Goal: Task Accomplishment & Management: Manage account settings

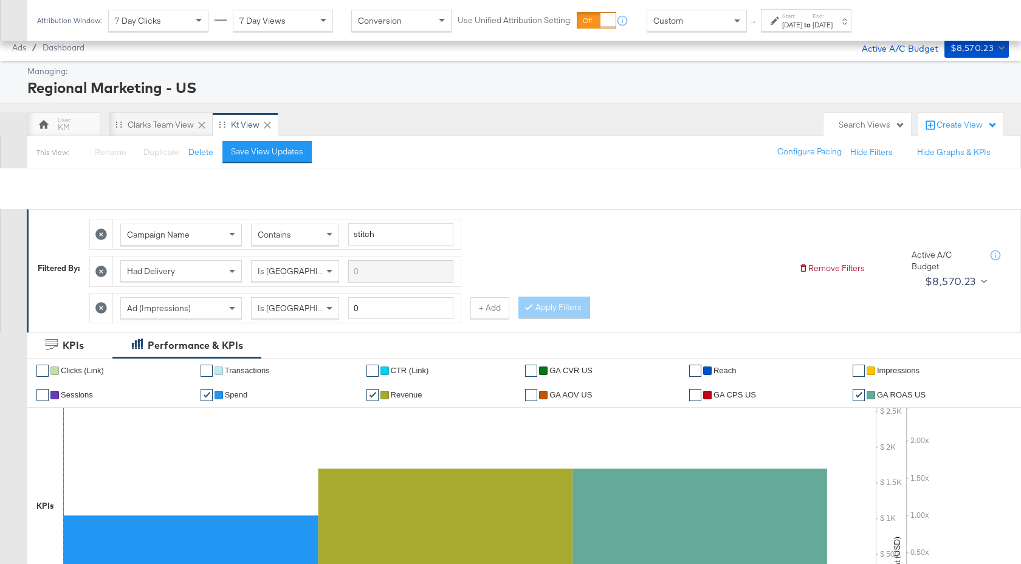
scroll to position [557, 0]
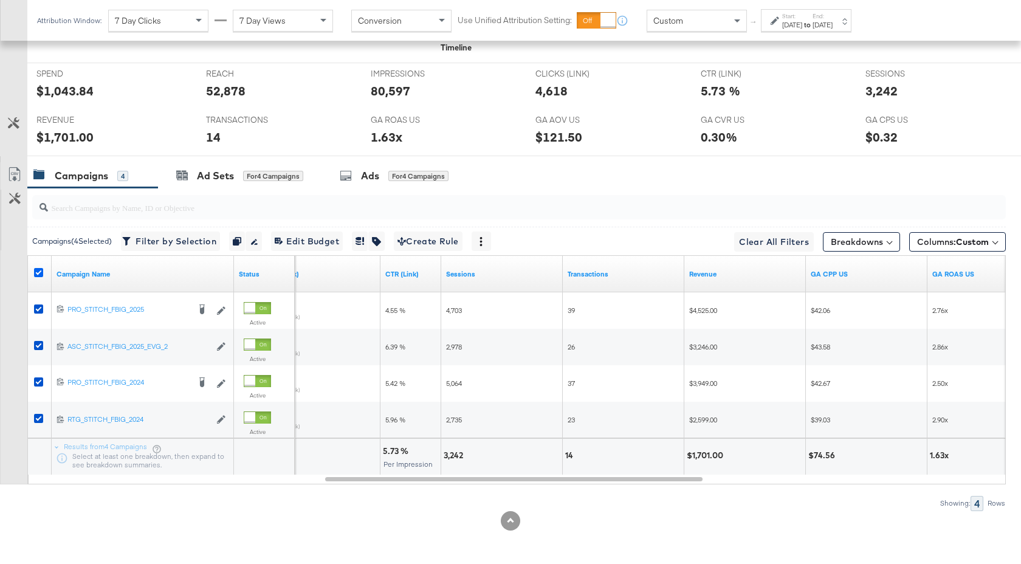
click at [36, 272] on icon at bounding box center [38, 272] width 9 height 9
click at [0, 0] on input "checkbox" at bounding box center [0, 0] width 0 height 0
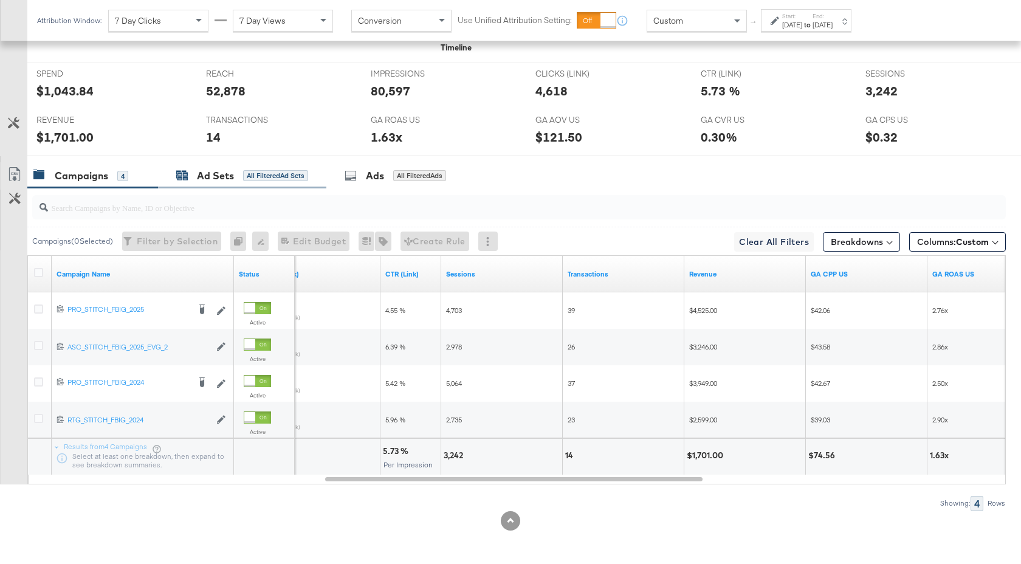
click at [196, 179] on div "Ad Sets All Filtered Ad Sets" at bounding box center [242, 176] width 132 height 14
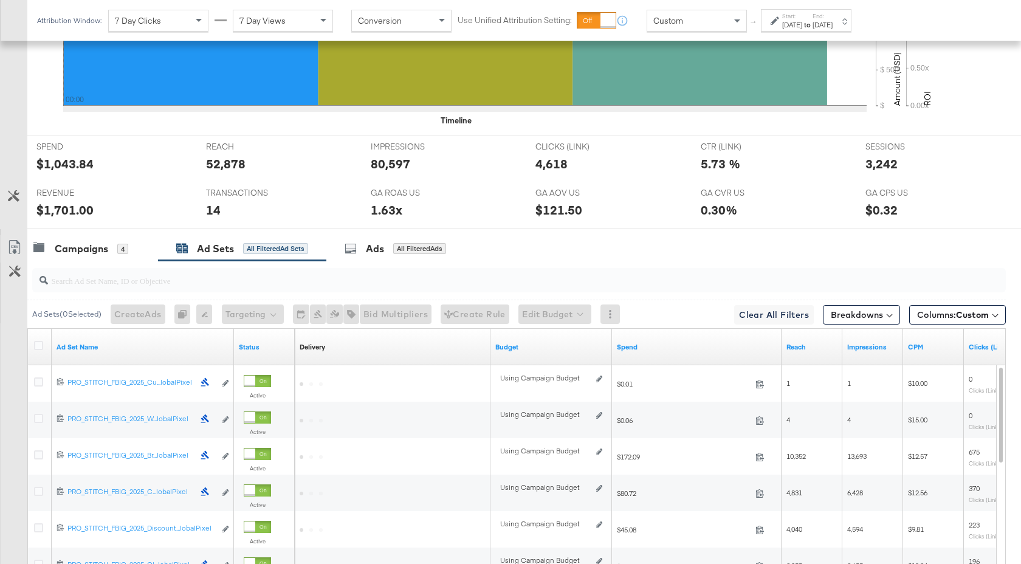
scroll to position [667, 0]
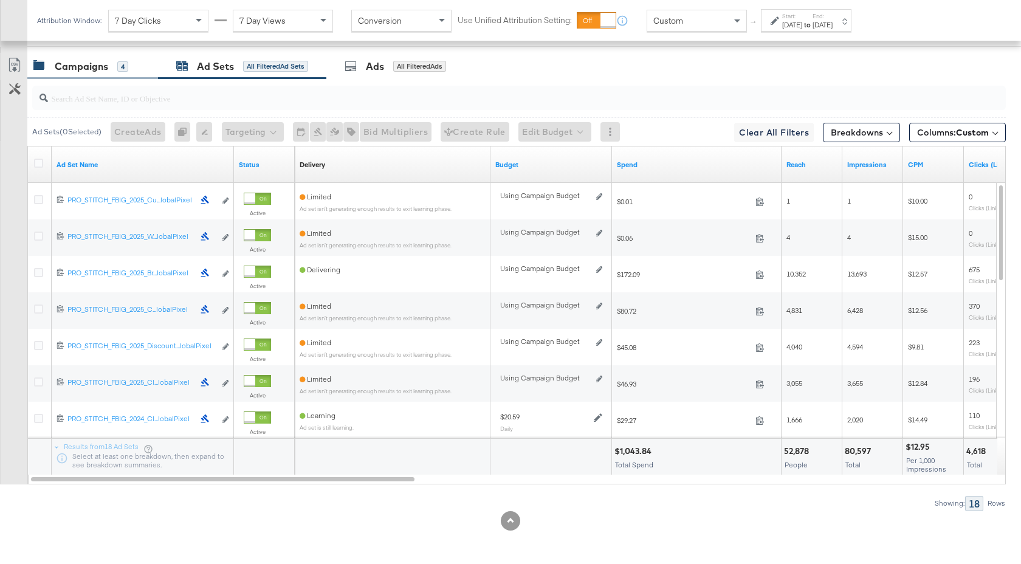
click at [85, 74] on div "Campaigns 4" at bounding box center [92, 66] width 131 height 26
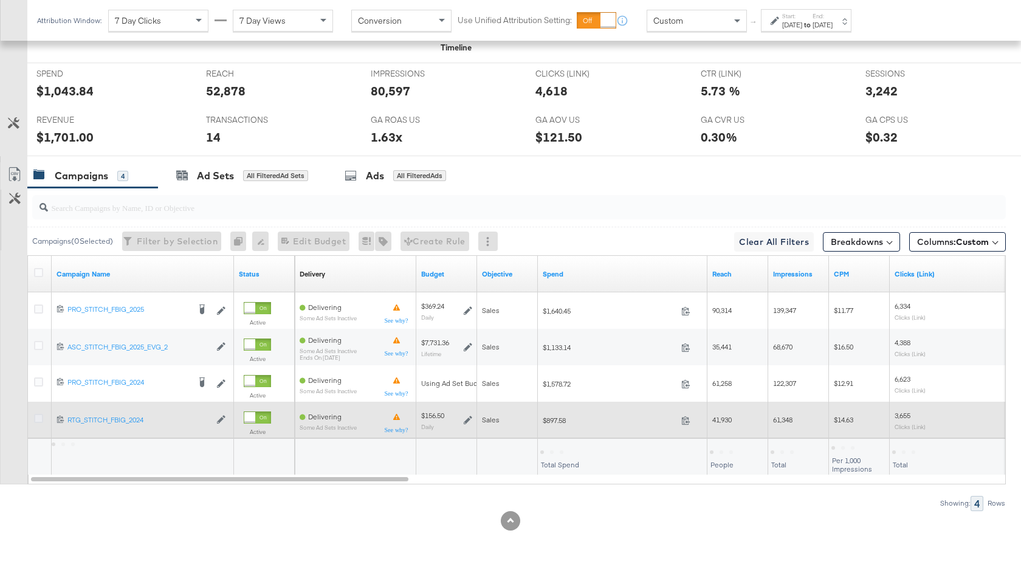
click at [34, 419] on icon at bounding box center [38, 418] width 9 height 9
click at [0, 0] on input "checkbox" at bounding box center [0, 0] width 0 height 0
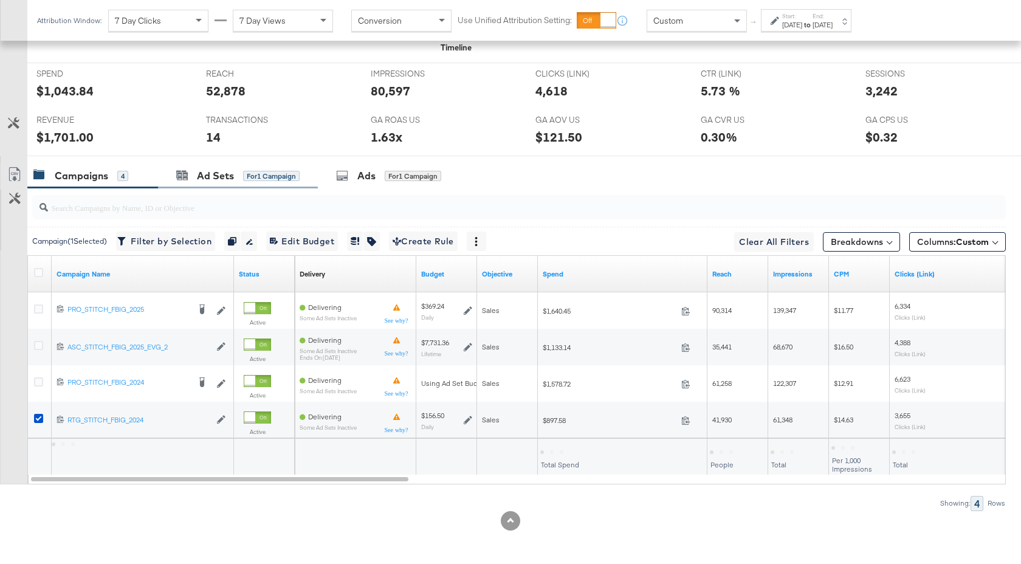
click at [221, 168] on div "Ad Sets for 1 Campaign" at bounding box center [238, 176] width 160 height 26
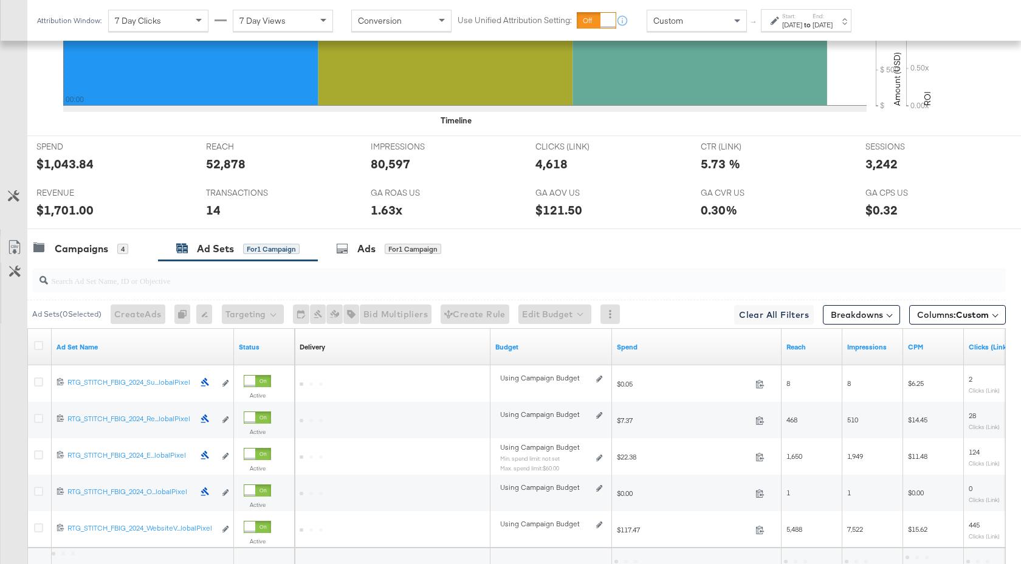
scroll to position [594, 0]
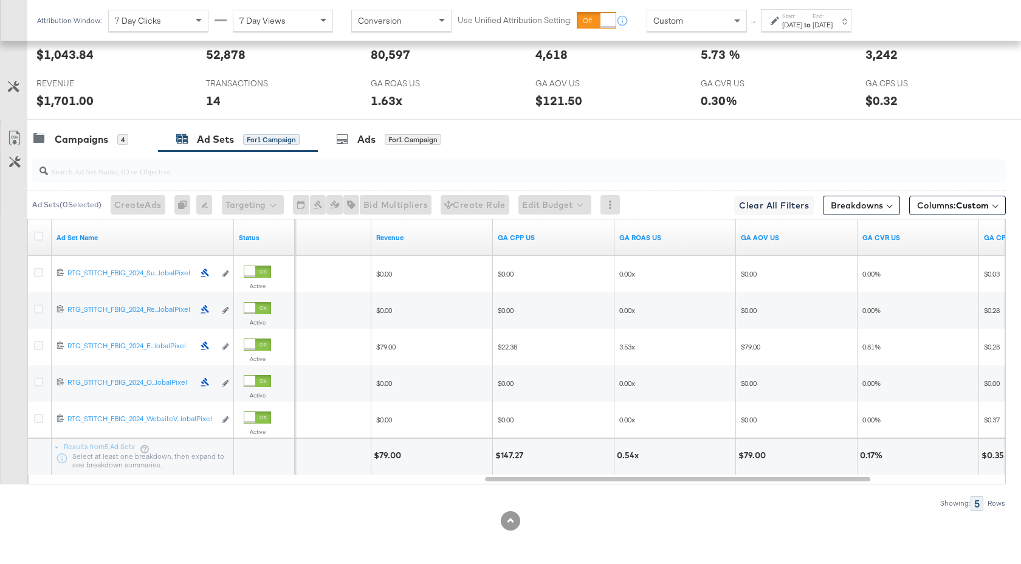
click at [802, 19] on label "Start:" at bounding box center [792, 16] width 20 height 8
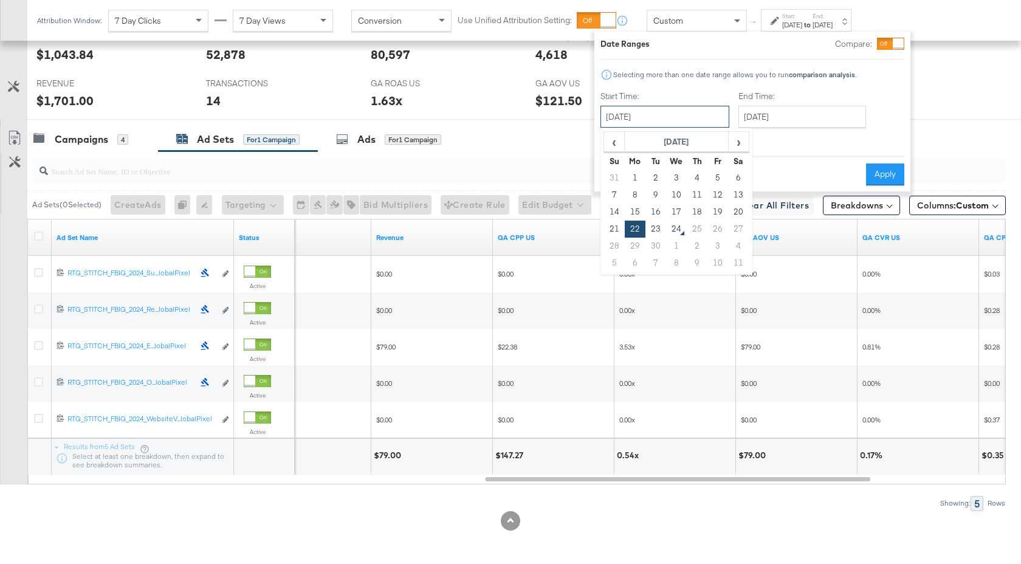
click at [713, 110] on input "September 22nd 2025" at bounding box center [664, 117] width 129 height 22
click at [571, 153] on div at bounding box center [516, 170] width 978 height 39
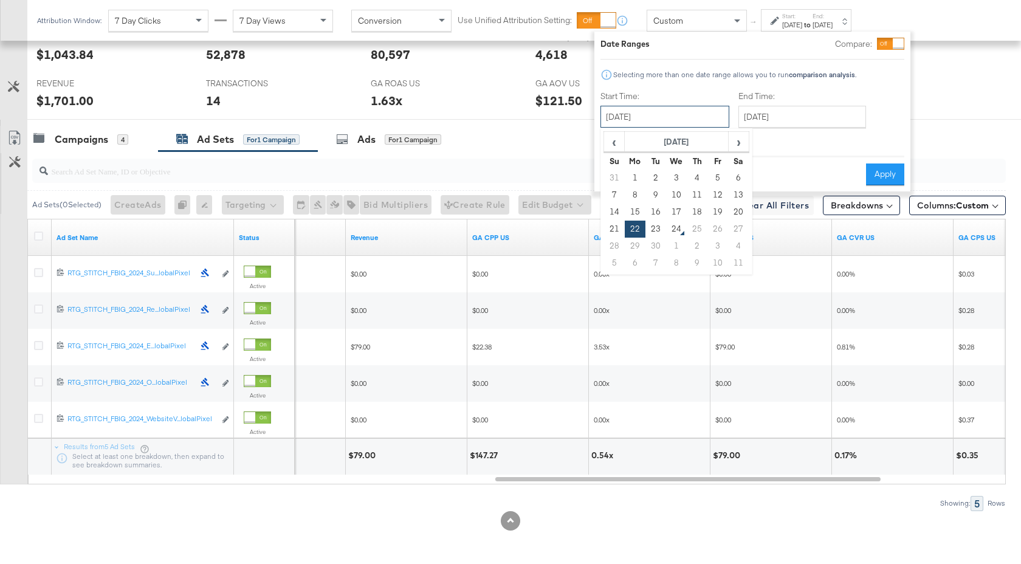
click at [707, 120] on input "September 22nd 2025" at bounding box center [664, 117] width 129 height 22
click at [616, 212] on td "14" at bounding box center [614, 212] width 21 height 17
type input "September 14th 2025"
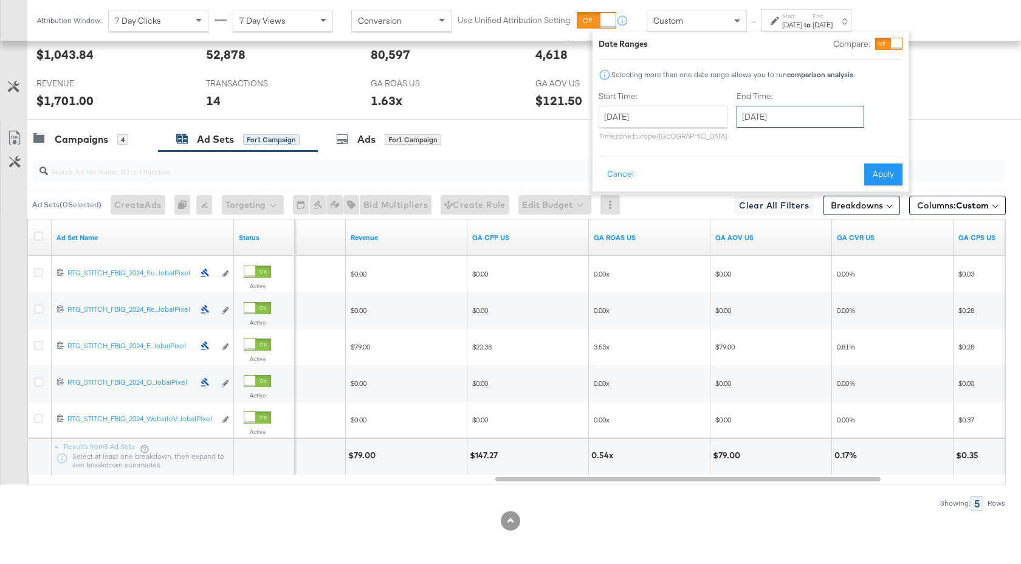
click at [758, 122] on input "September 22nd 2025" at bounding box center [801, 117] width 128 height 22
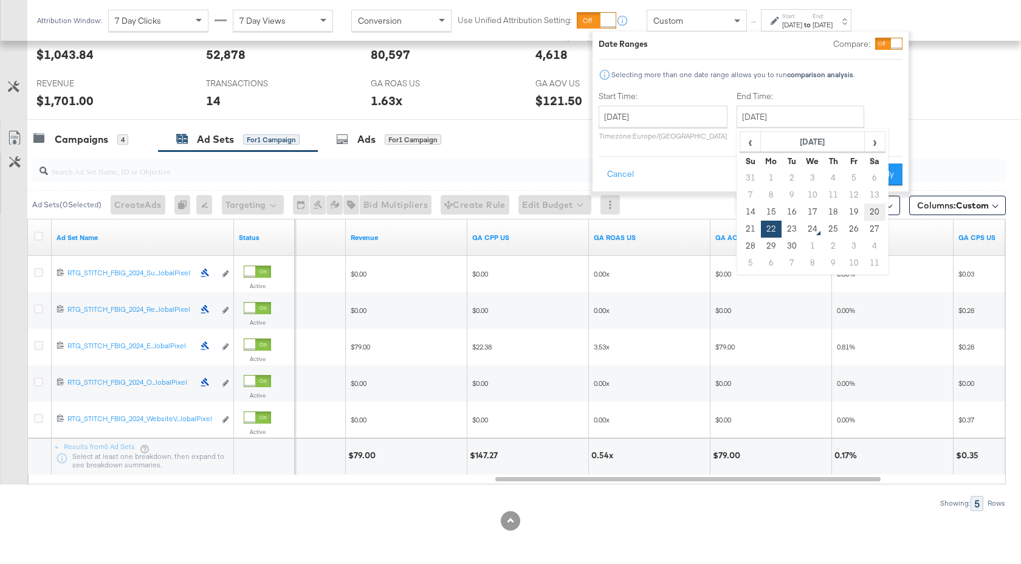
click at [874, 208] on td "20" at bounding box center [874, 212] width 21 height 17
type input "September 20th 2025"
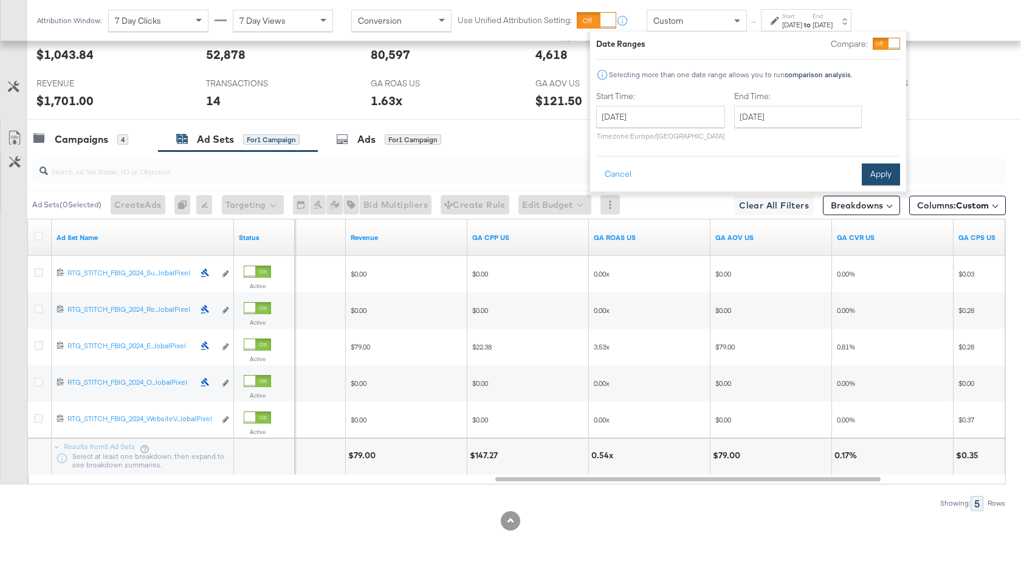
click at [883, 179] on button "Apply" at bounding box center [881, 174] width 38 height 22
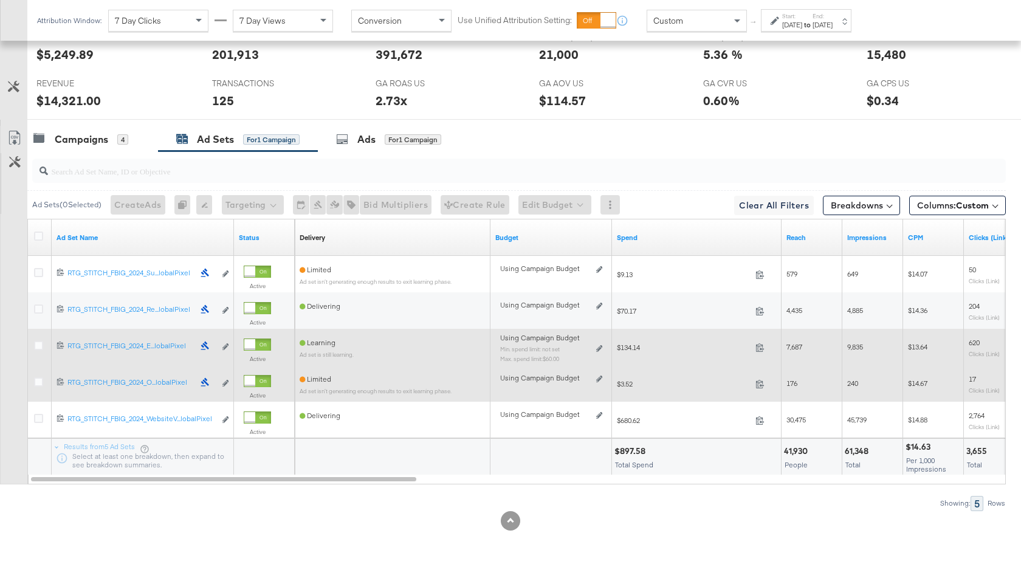
click at [602, 346] on div "Using Campaign Budget Min. spend limit: not set Max. spend limit : $60.00 Edit …" at bounding box center [551, 353] width 112 height 38
click at [599, 346] on icon at bounding box center [599, 348] width 6 height 7
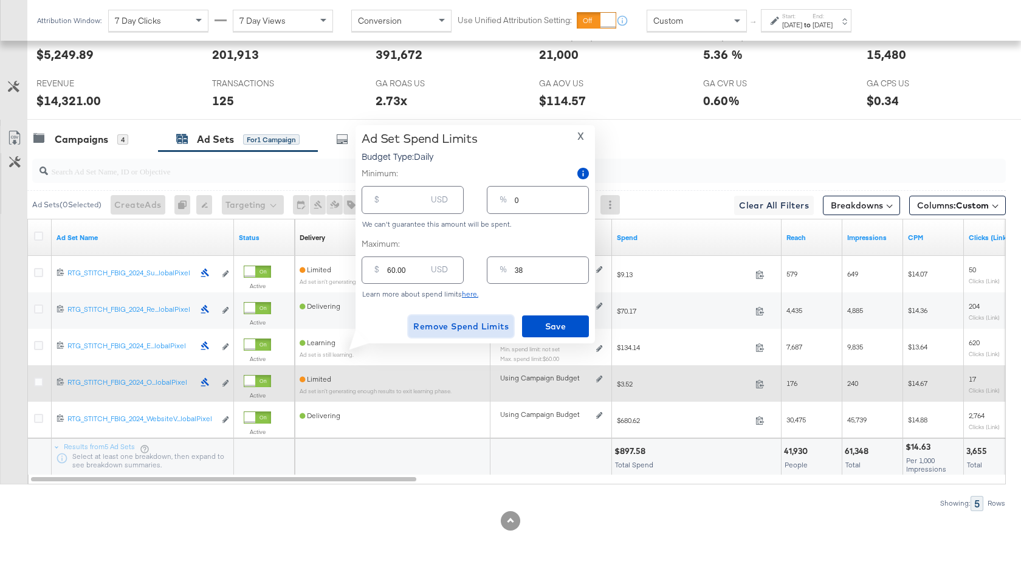
click at [473, 326] on span "Remove Spend Limits" at bounding box center [460, 326] width 95 height 15
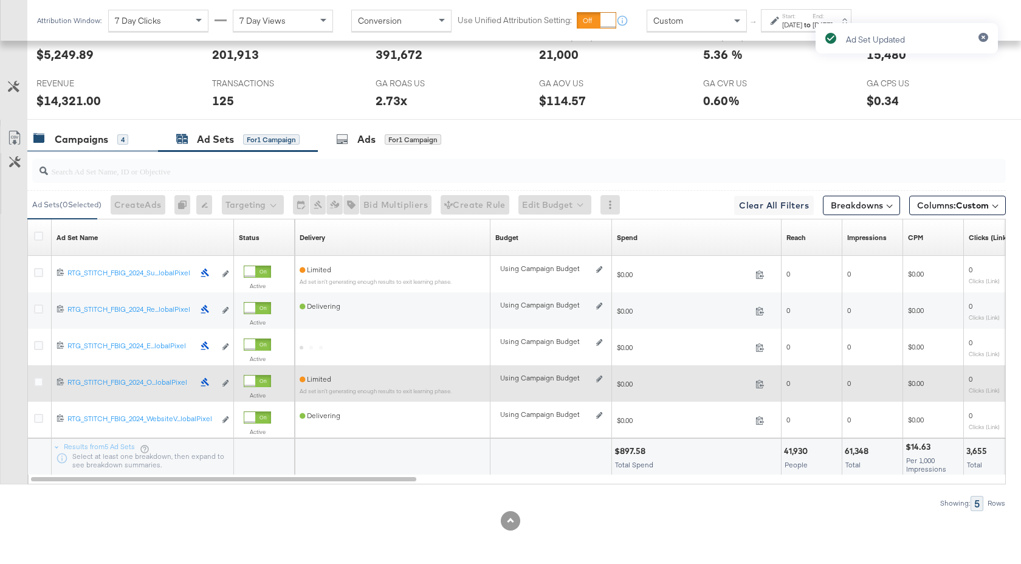
click at [103, 142] on div "Campaigns" at bounding box center [81, 139] width 53 height 14
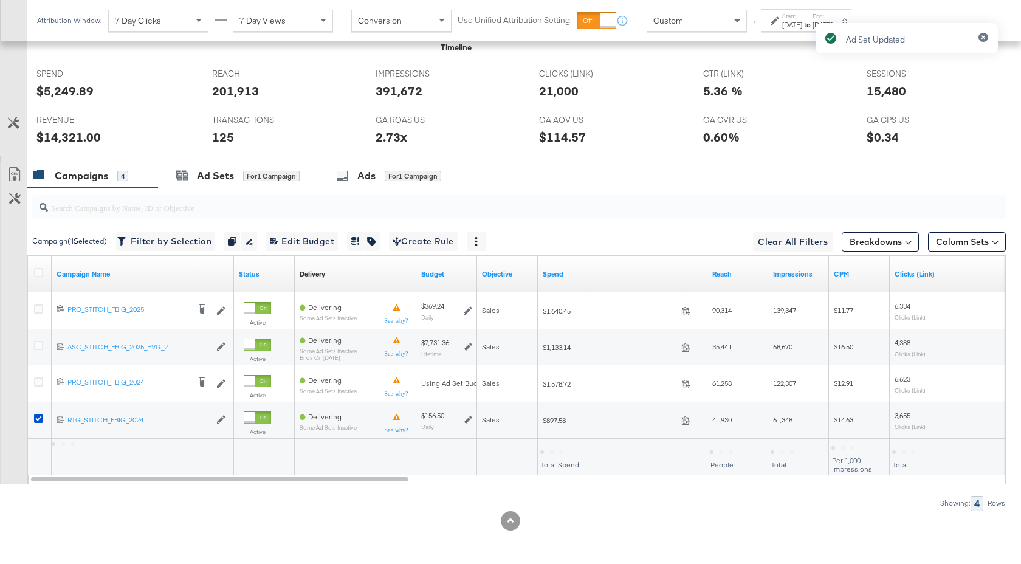
scroll to position [557, 0]
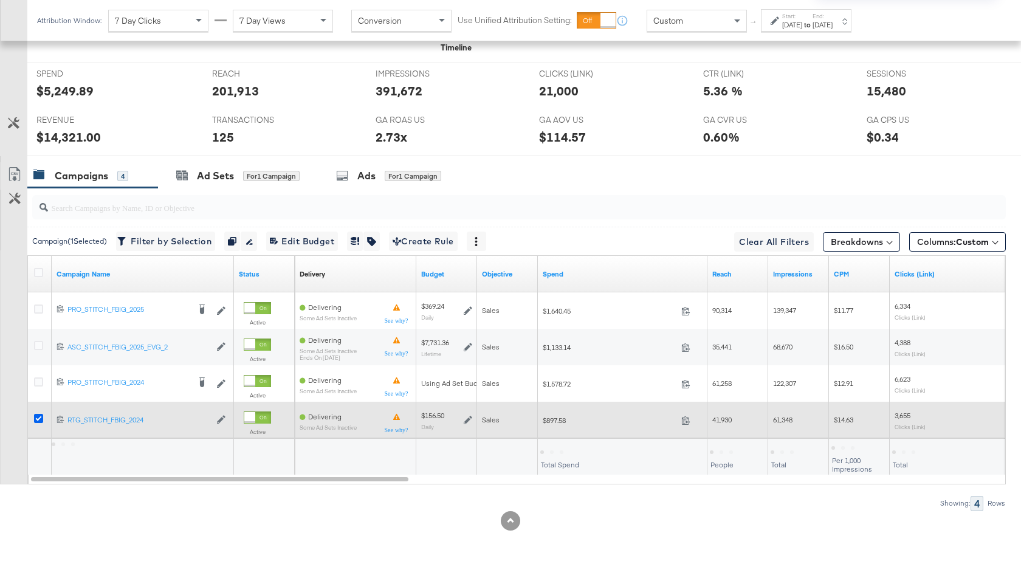
click at [36, 421] on icon at bounding box center [38, 418] width 9 height 9
click at [0, 0] on input "checkbox" at bounding box center [0, 0] width 0 height 0
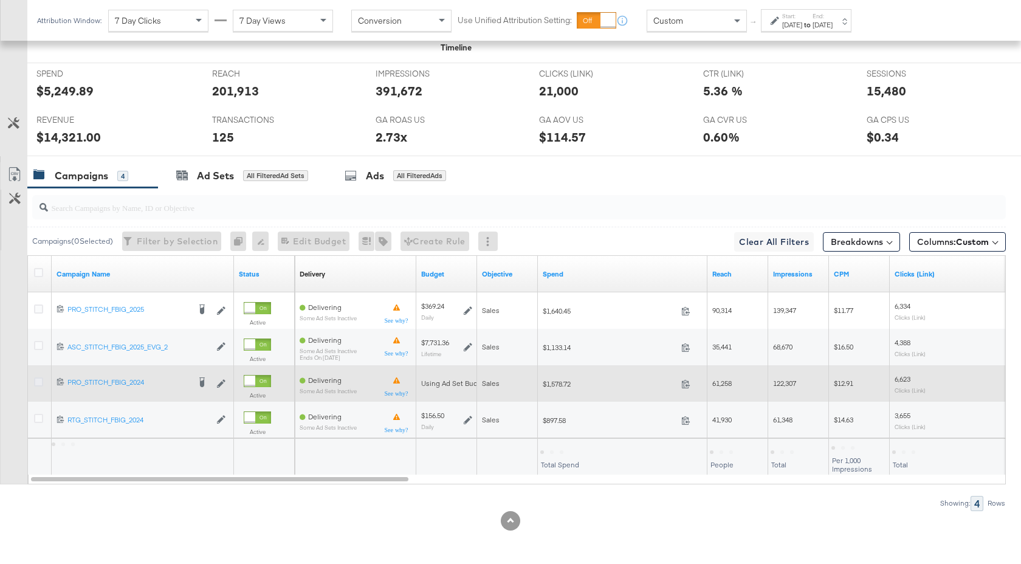
click at [38, 380] on icon at bounding box center [38, 381] width 9 height 9
click at [0, 0] on input "checkbox" at bounding box center [0, 0] width 0 height 0
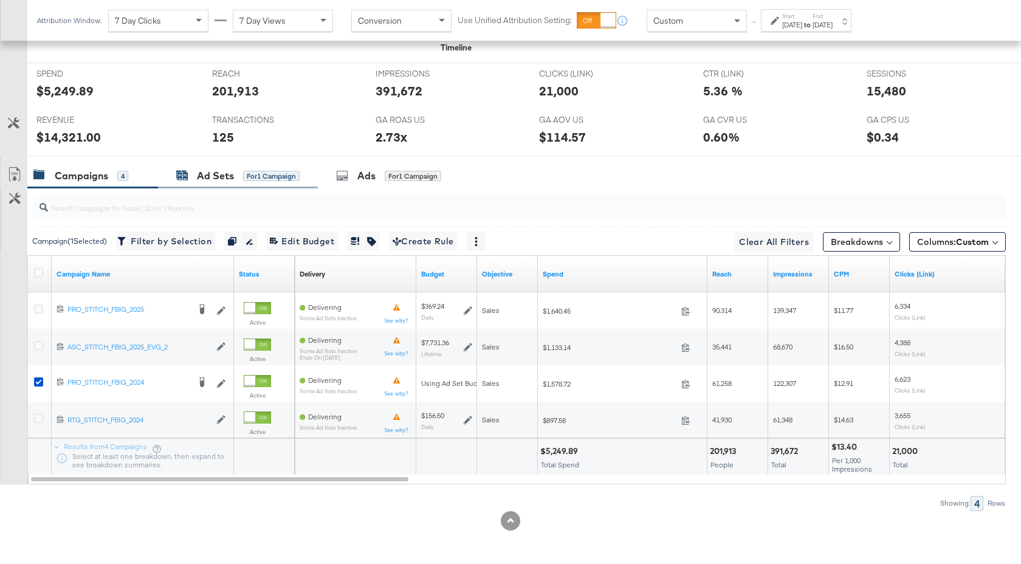
click at [216, 179] on div "Ad Sets" at bounding box center [215, 176] width 37 height 14
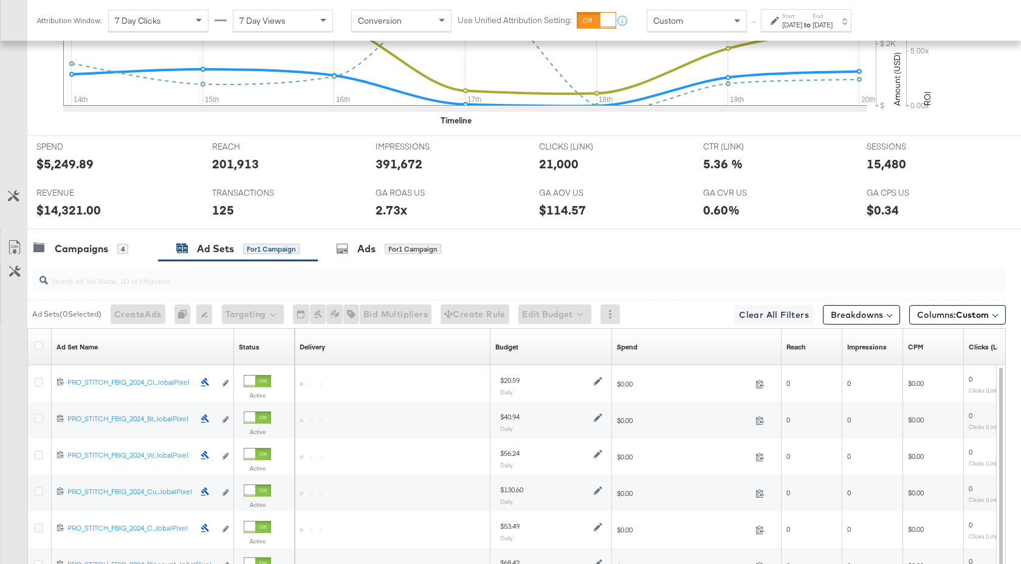
scroll to position [594, 0]
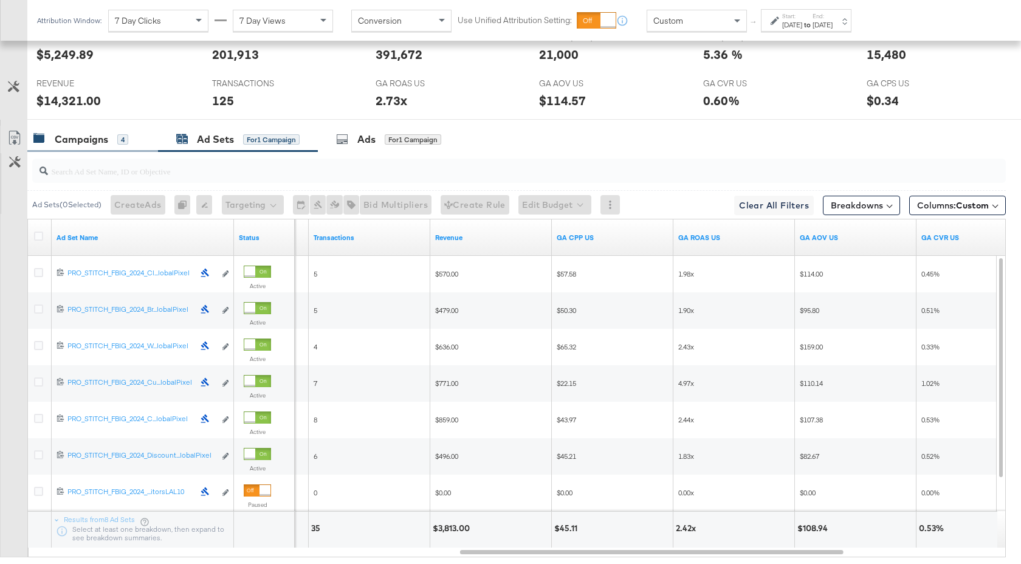
click at [93, 142] on div "Campaigns" at bounding box center [81, 139] width 53 height 14
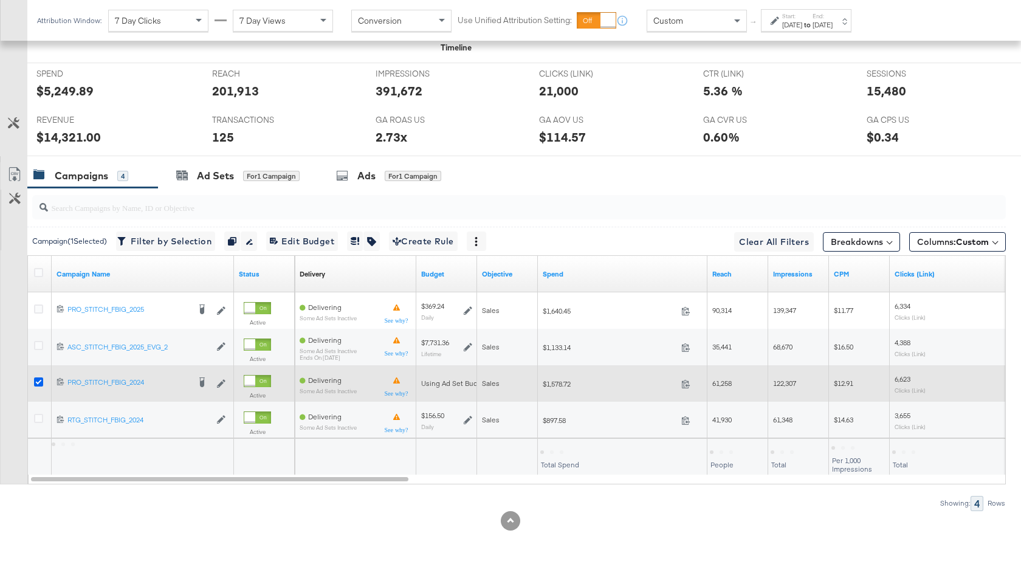
click at [40, 383] on icon at bounding box center [38, 381] width 9 height 9
click at [0, 0] on input "checkbox" at bounding box center [0, 0] width 0 height 0
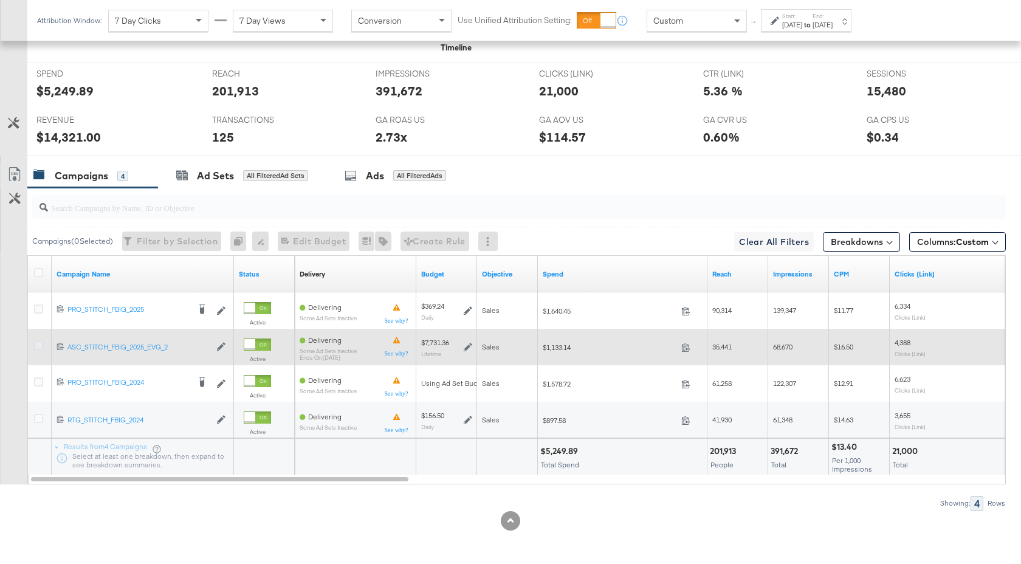
click at [40, 343] on icon at bounding box center [38, 345] width 9 height 9
click at [0, 0] on input "checkbox" at bounding box center [0, 0] width 0 height 0
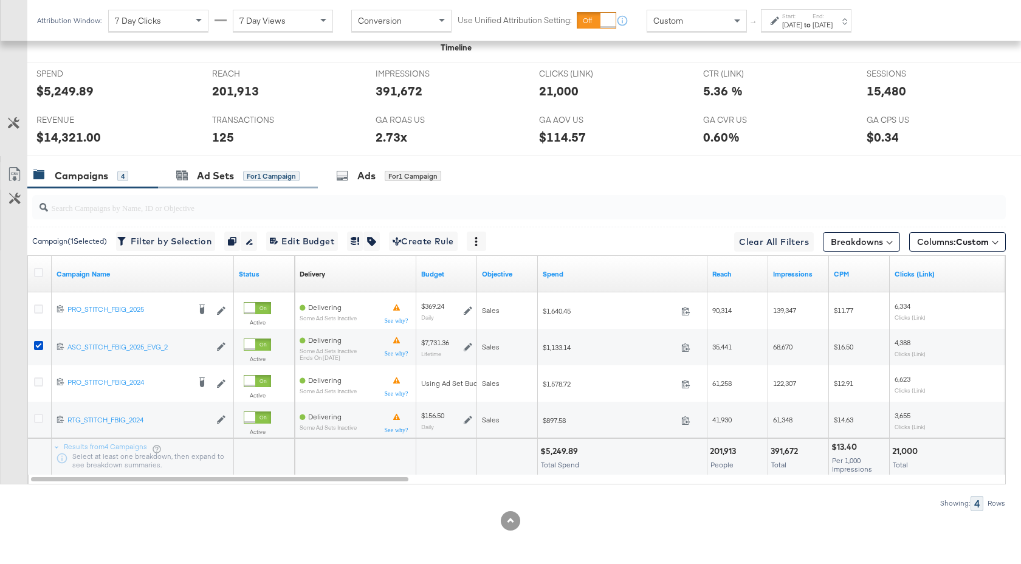
click at [228, 187] on div "Ad Sets for 1 Campaign" at bounding box center [238, 176] width 160 height 26
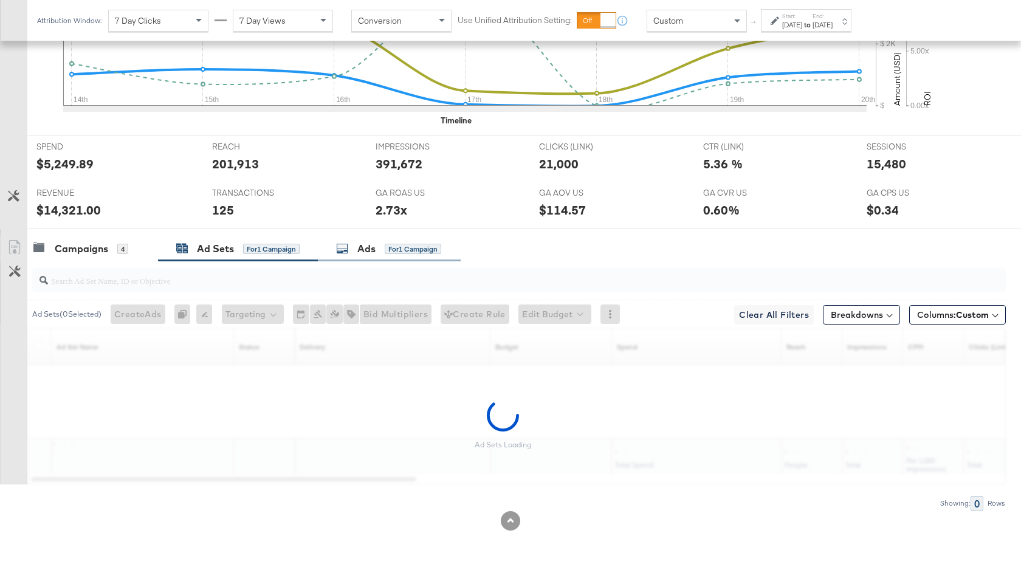
scroll to position [484, 0]
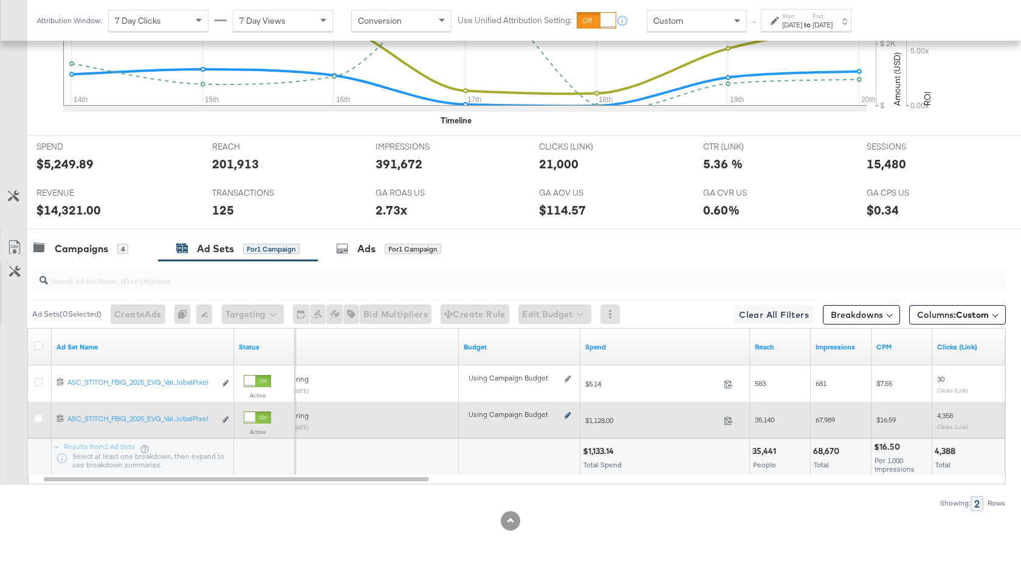
click at [568, 416] on icon at bounding box center [568, 415] width 6 height 7
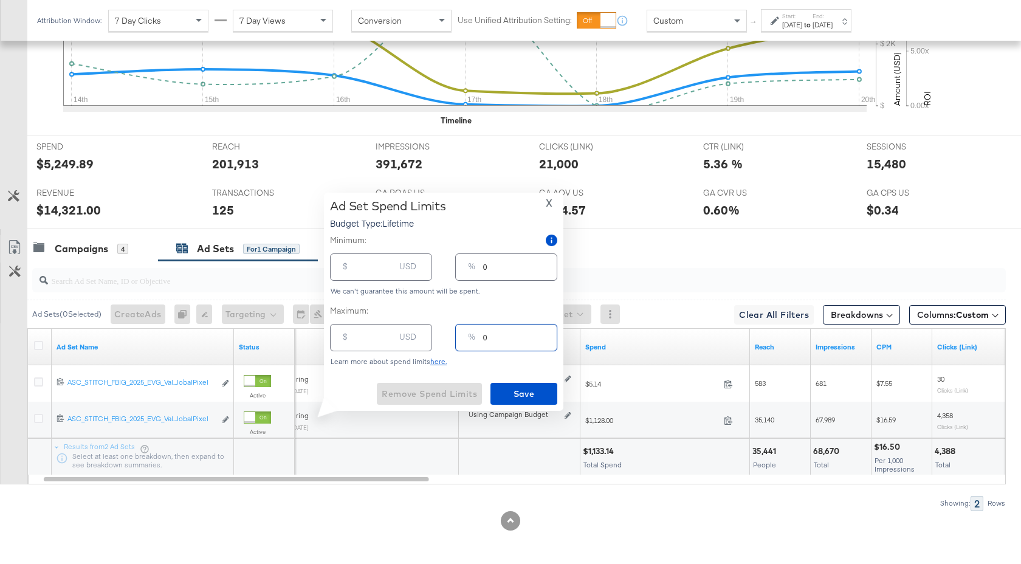
click at [484, 340] on input "0" at bounding box center [520, 333] width 74 height 26
click at [490, 338] on input "0" at bounding box center [520, 333] width 74 height 26
click at [481, 340] on div "% 0" at bounding box center [506, 337] width 102 height 27
type input "05"
type input "386.57"
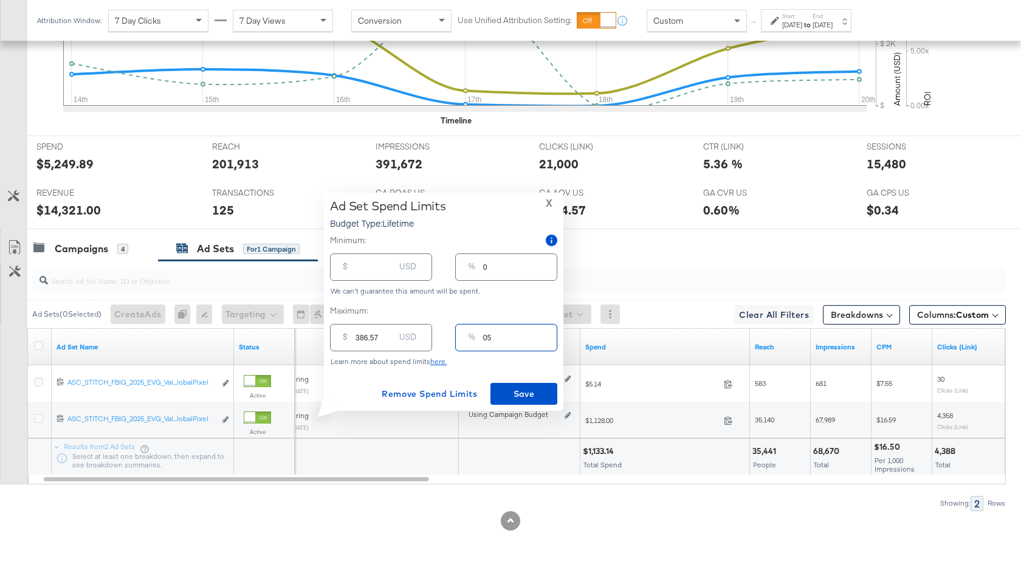
click at [487, 342] on input "05" at bounding box center [520, 333] width 74 height 26
click at [490, 341] on input "5" at bounding box center [520, 333] width 74 height 26
type input "50"
type input "3865.68"
type input "5"
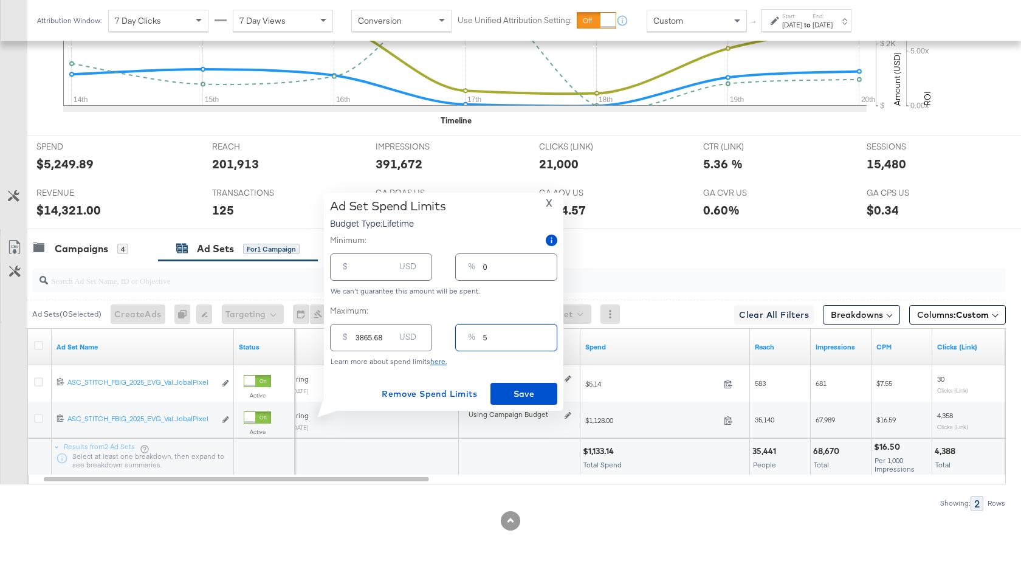
type input "386.57"
type input "5"
click at [546, 204] on span "X" at bounding box center [549, 202] width 7 height 17
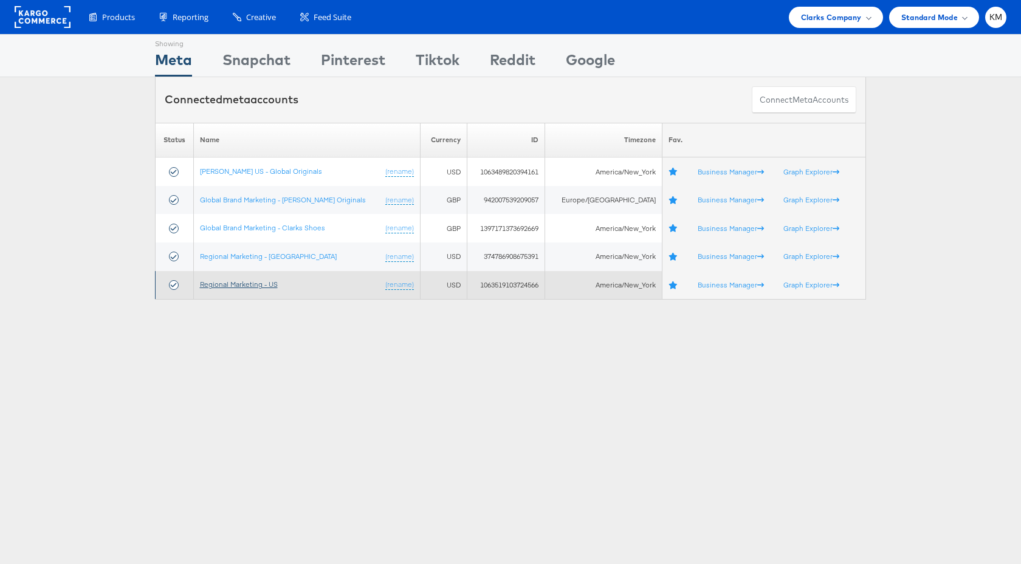
click at [265, 288] on link "Regional Marketing - US" at bounding box center [239, 284] width 78 height 9
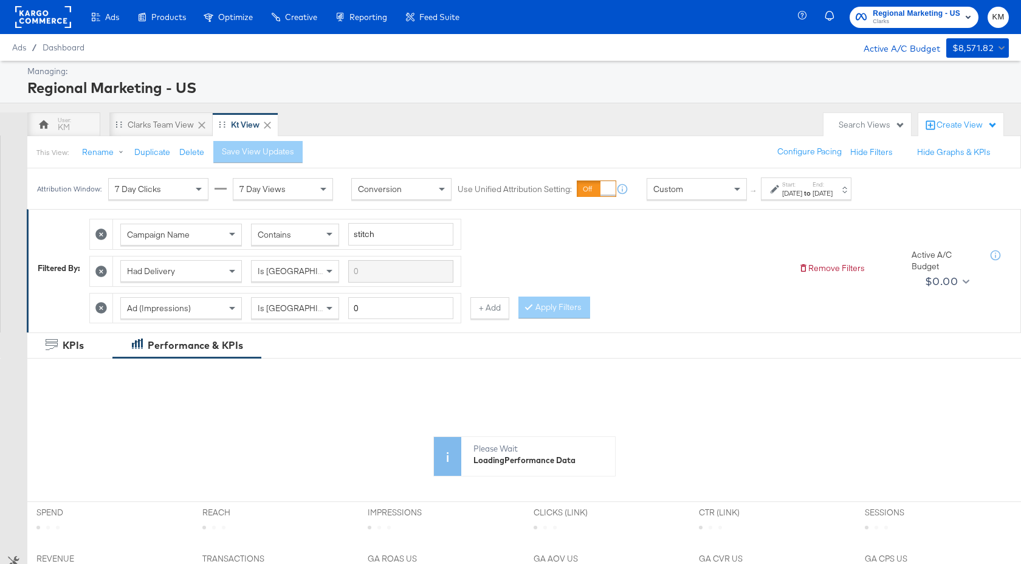
click at [726, 188] on div "Custom" at bounding box center [696, 189] width 99 height 21
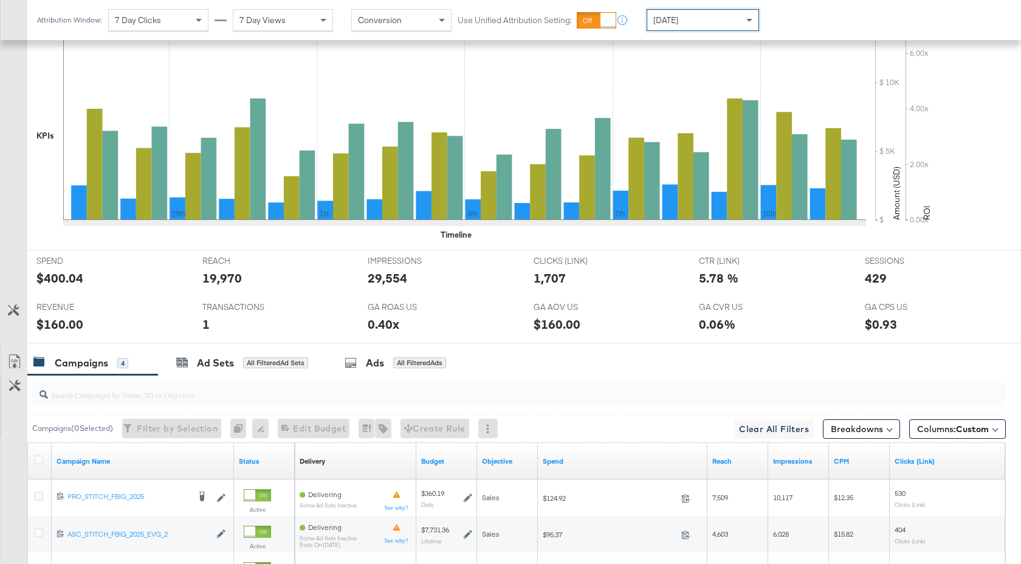
scroll to position [557, 0]
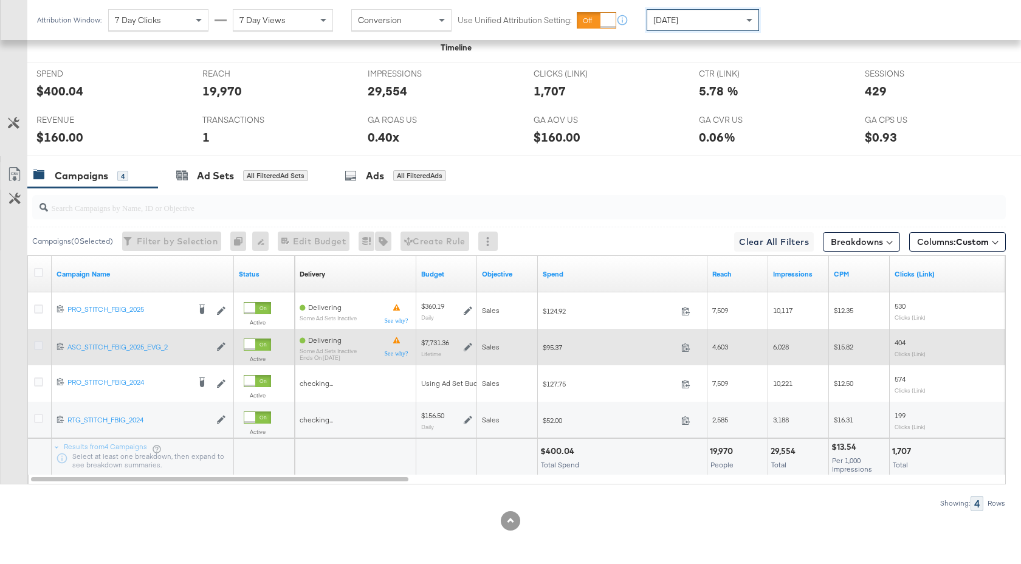
click at [39, 343] on icon at bounding box center [38, 345] width 9 height 9
click at [0, 0] on input "checkbox" at bounding box center [0, 0] width 0 height 0
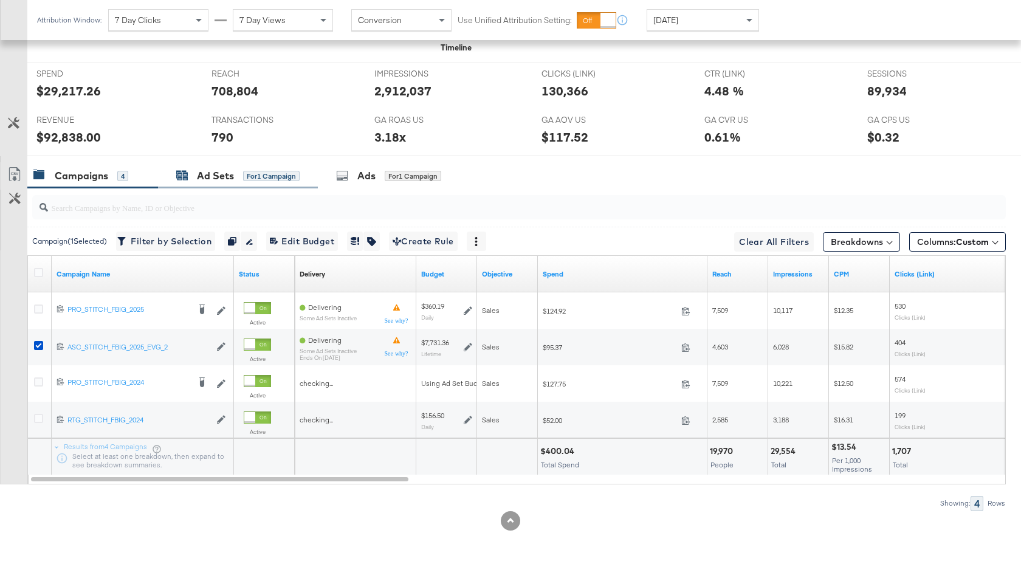
click at [221, 180] on div "Ad Sets" at bounding box center [215, 176] width 37 height 14
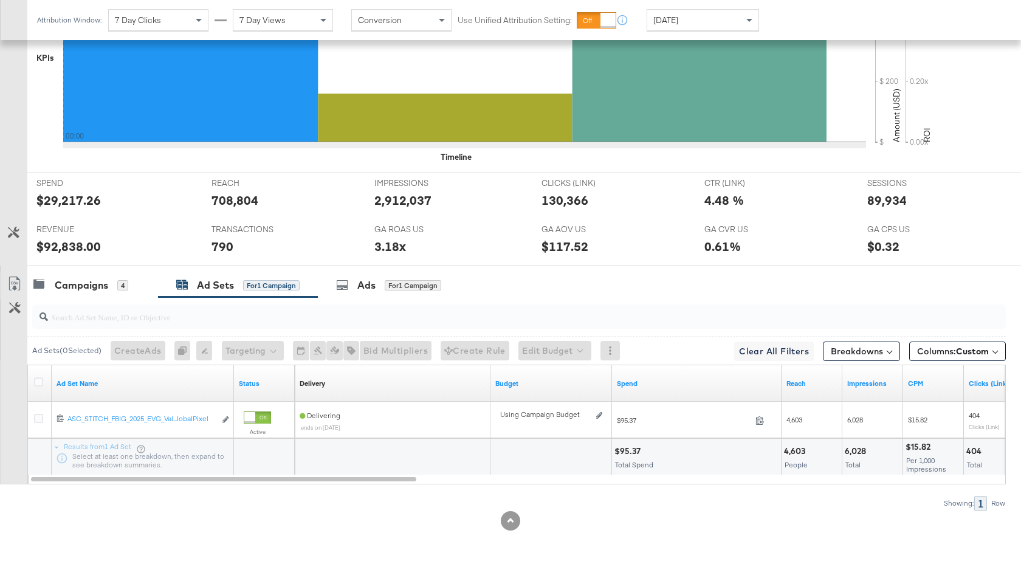
scroll to position [0, 0]
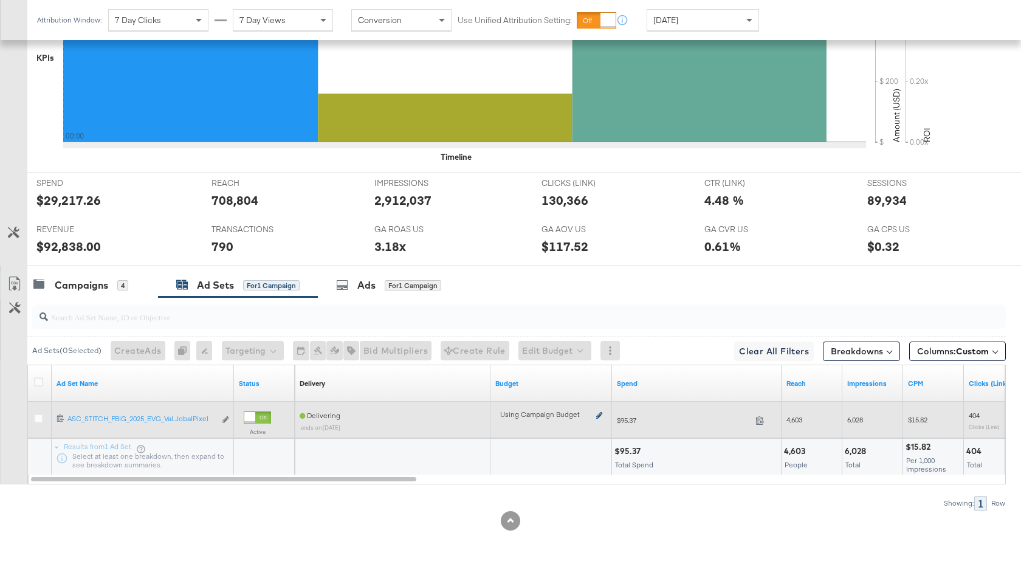
click at [601, 414] on icon at bounding box center [599, 415] width 6 height 7
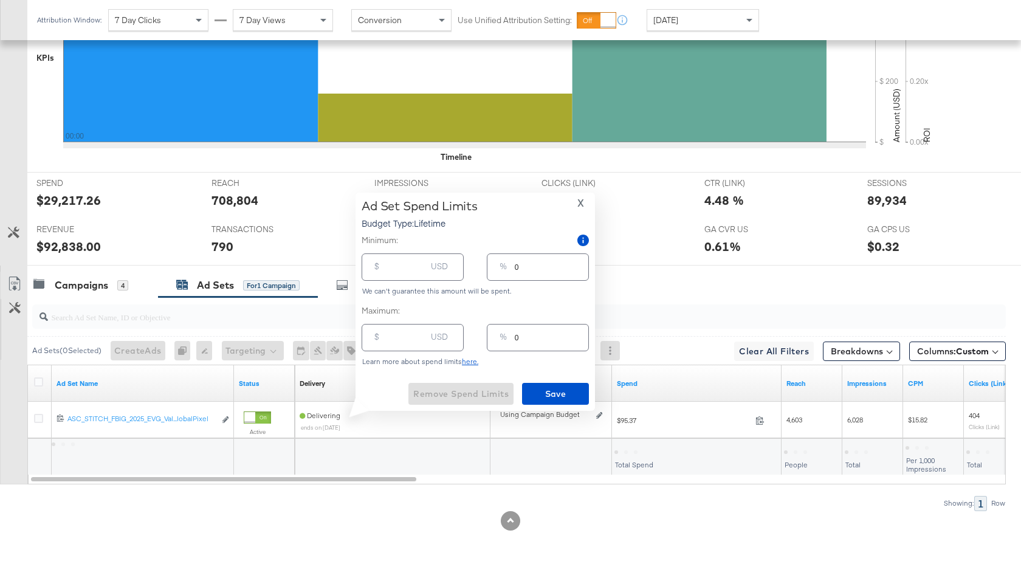
click at [407, 330] on input "number" at bounding box center [406, 333] width 39 height 26
type input "1"
type input "12"
type input "120"
type input "2"
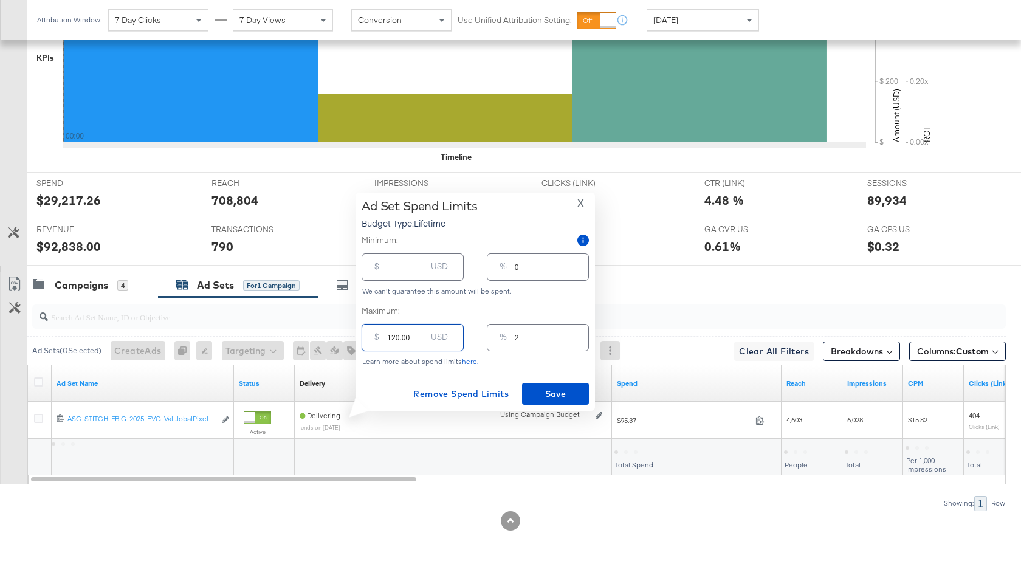
click at [526, 340] on input "2" at bounding box center [552, 333] width 74 height 26
click at [410, 338] on input "120.00" at bounding box center [406, 333] width 39 height 26
type input "12"
type input "0"
type input "1"
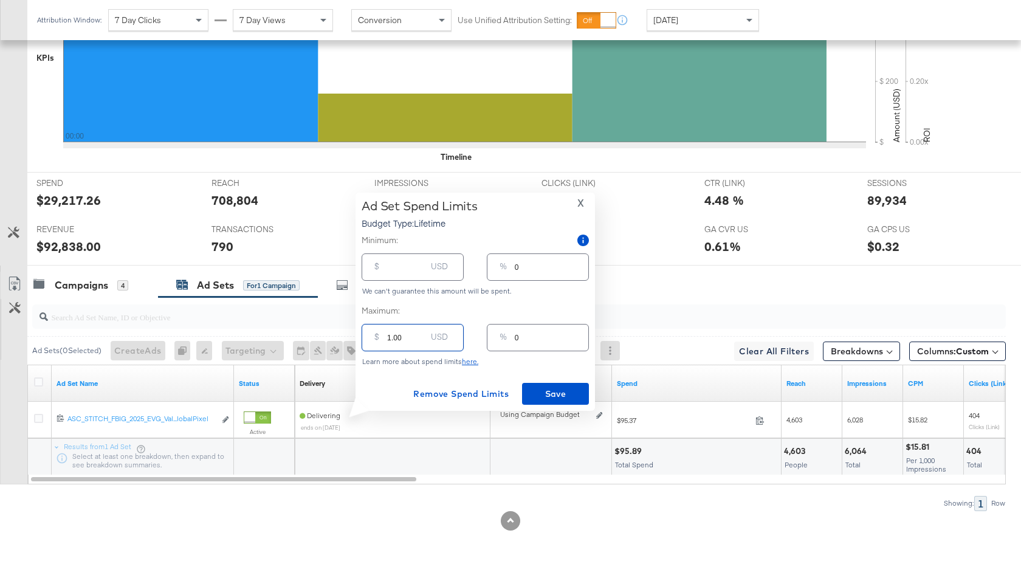
click at [410, 338] on input "1.00" at bounding box center [406, 333] width 39 height 26
click at [391, 340] on input "1.00" at bounding box center [406, 333] width 39 height 26
type input ".00"
click at [410, 321] on input ".00" at bounding box center [406, 333] width 39 height 26
click at [395, 340] on input ".00" at bounding box center [406, 333] width 39 height 26
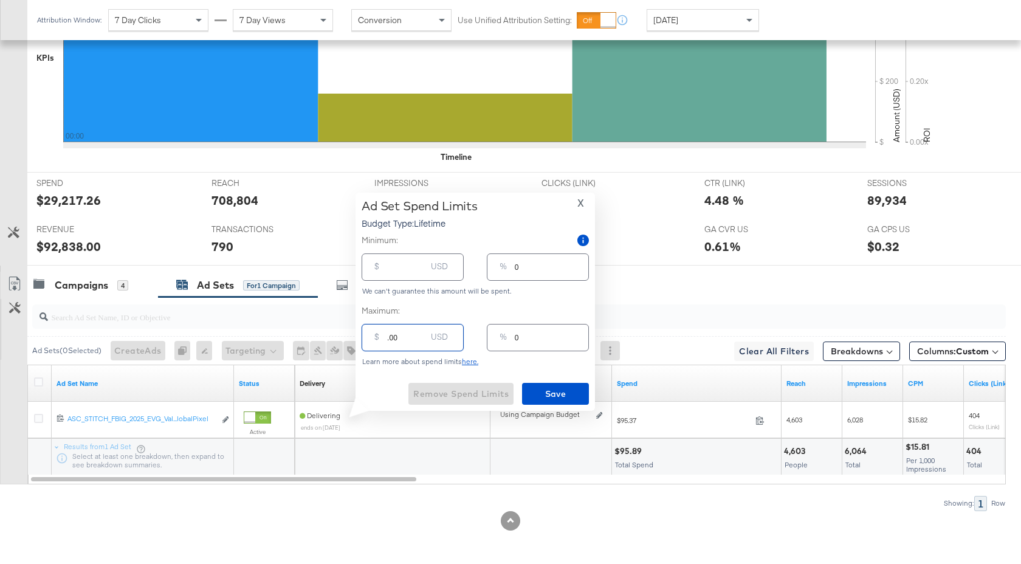
type input ".0"
click at [435, 311] on label "Maximum:" at bounding box center [475, 311] width 227 height 12
click at [435, 224] on p "Budget Type: Lifetime" at bounding box center [420, 223] width 116 height 12
click at [579, 201] on span "X" at bounding box center [580, 202] width 7 height 17
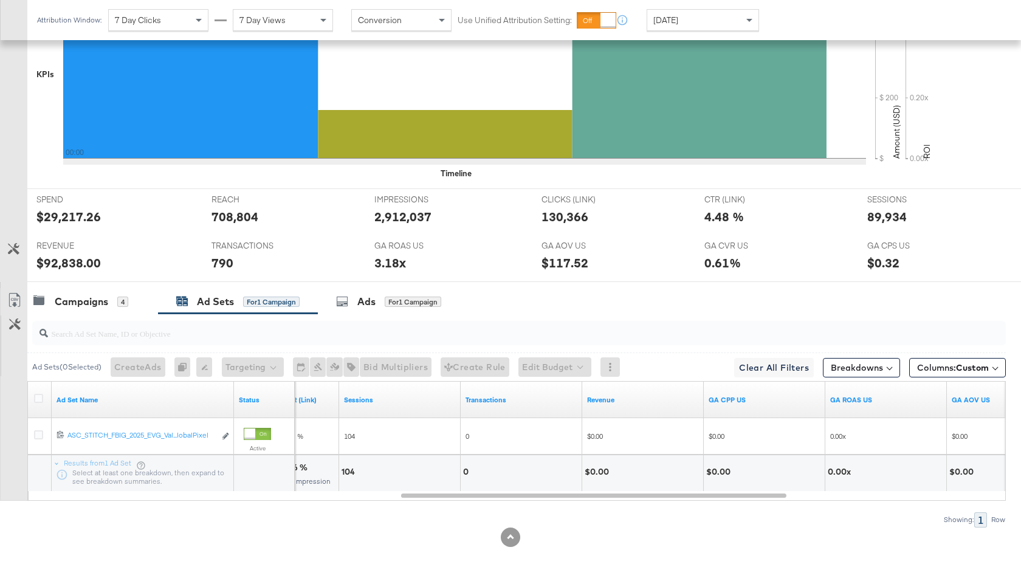
scroll to position [425, 0]
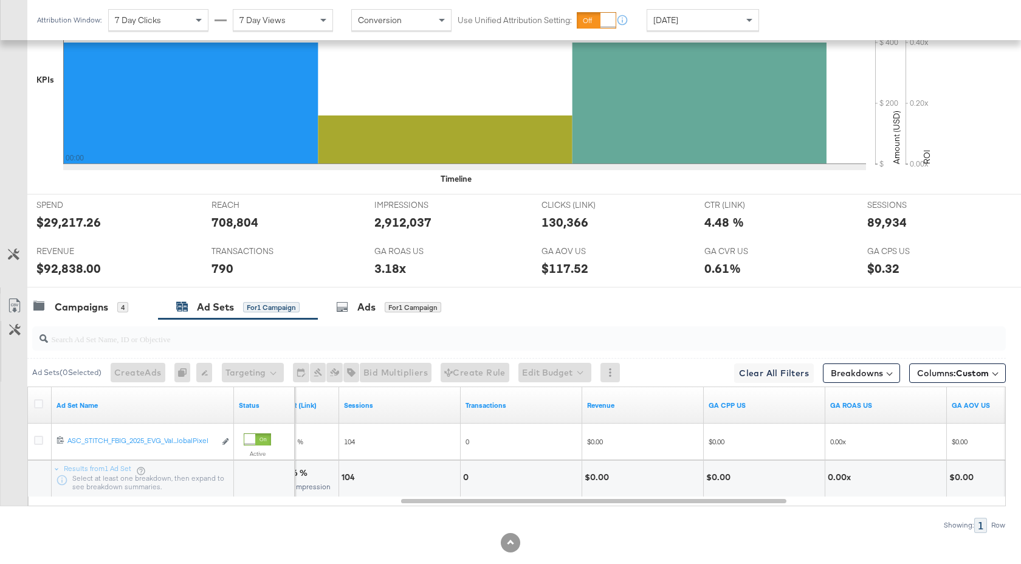
click at [516, 311] on div "Campaigns 4 Ad Sets for 1 Campaign Ads for 1 Campaign" at bounding box center [524, 307] width 994 height 26
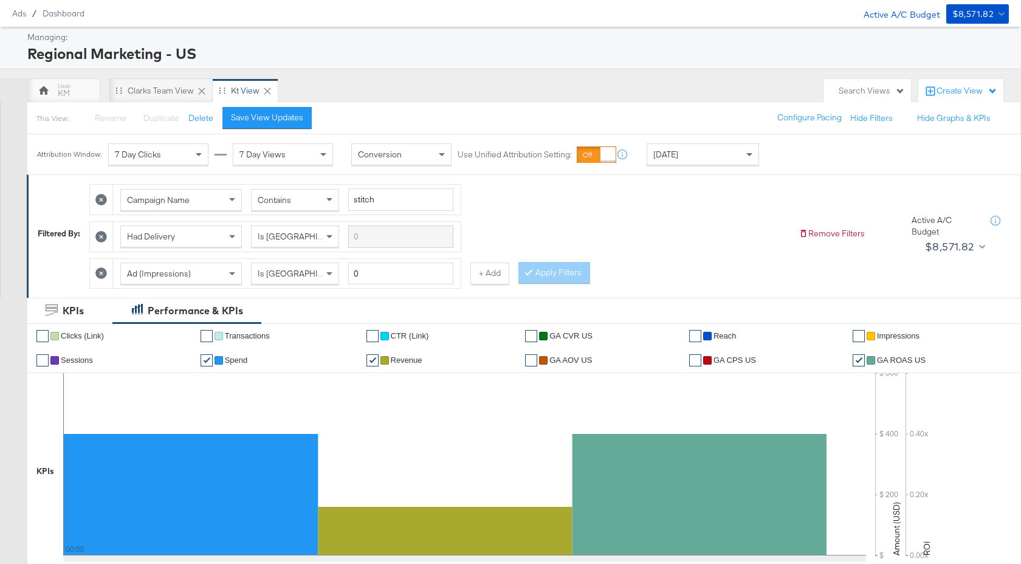
scroll to position [0, 0]
